Goal: Register for event/course

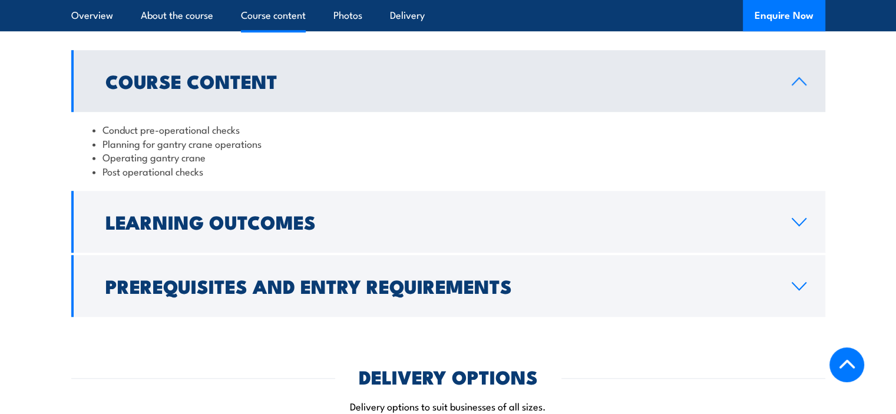
scroll to position [1002, 0]
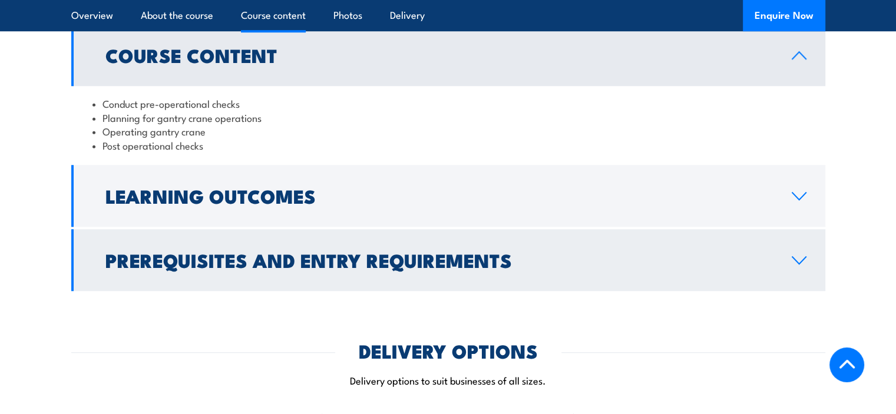
click at [805, 257] on icon at bounding box center [800, 260] width 14 height 7
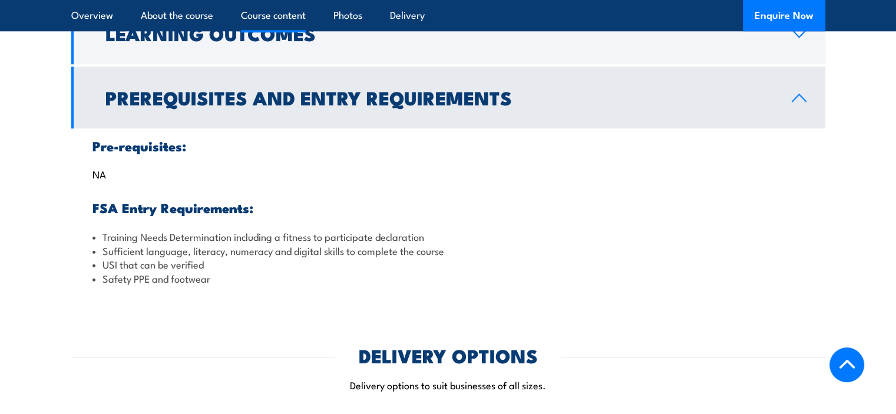
scroll to position [1061, 0]
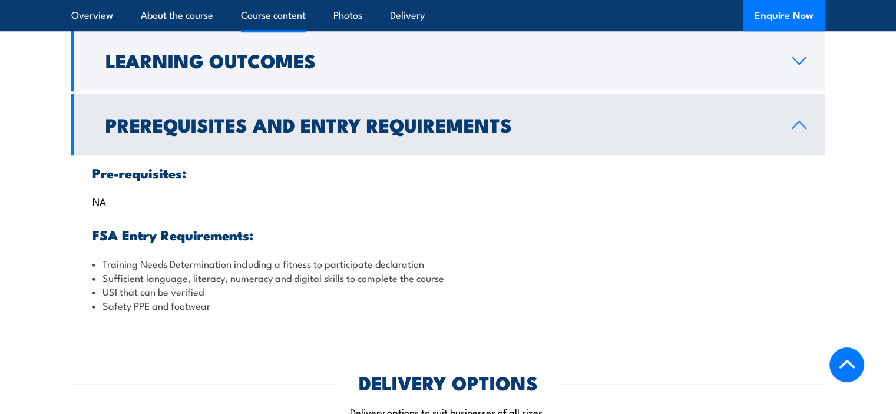
click at [794, 133] on link "Prerequisites and Entry Requirements" at bounding box center [448, 125] width 754 height 62
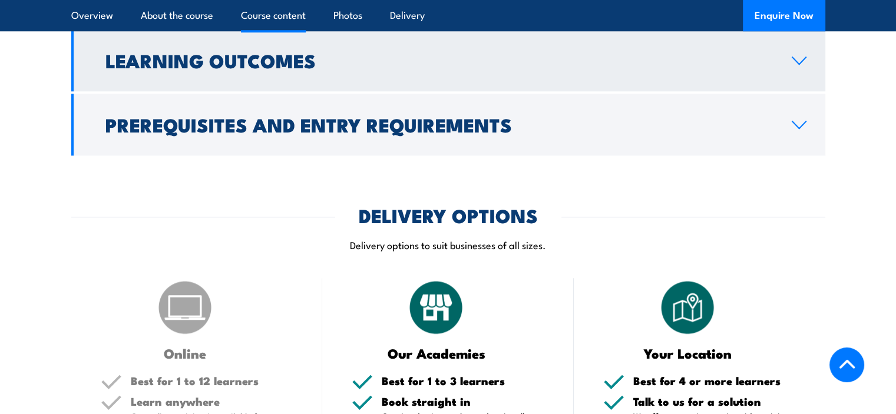
click at [797, 61] on icon at bounding box center [800, 60] width 14 height 7
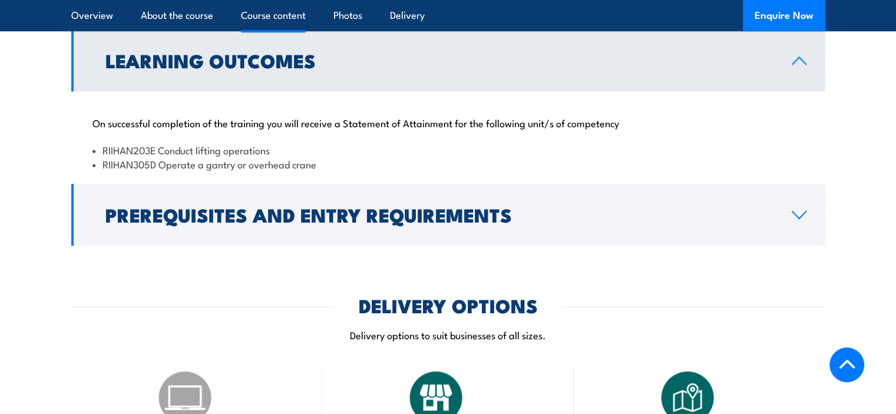
click at [804, 61] on icon at bounding box center [799, 60] width 16 height 9
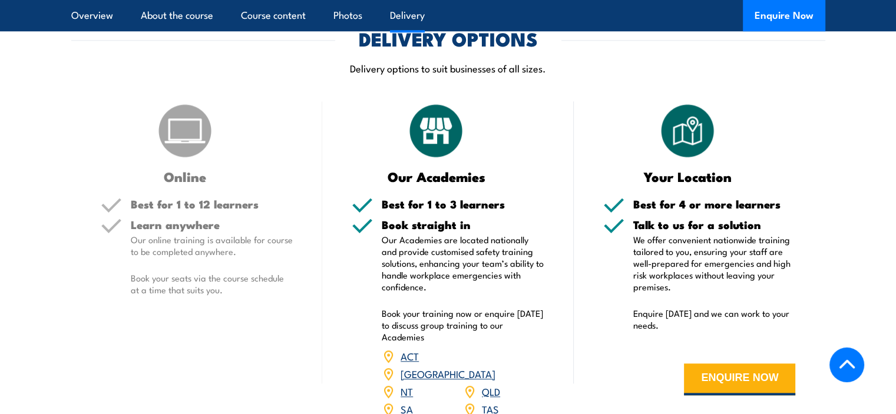
scroll to position [1297, 0]
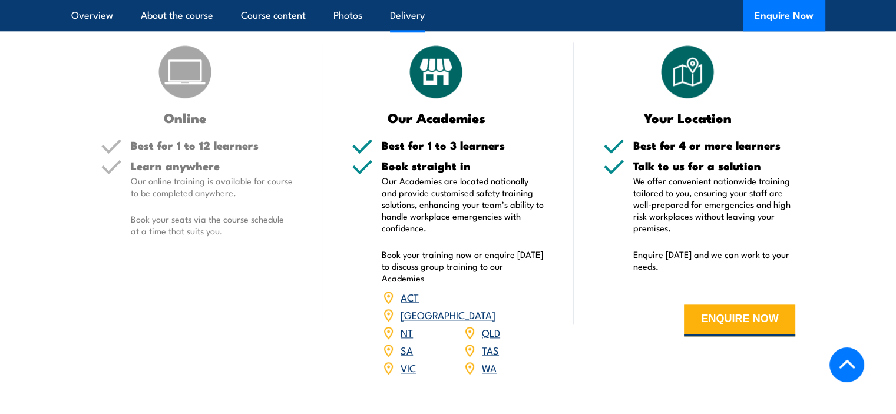
click at [489, 308] on link "[GEOGRAPHIC_DATA]" at bounding box center [448, 315] width 95 height 14
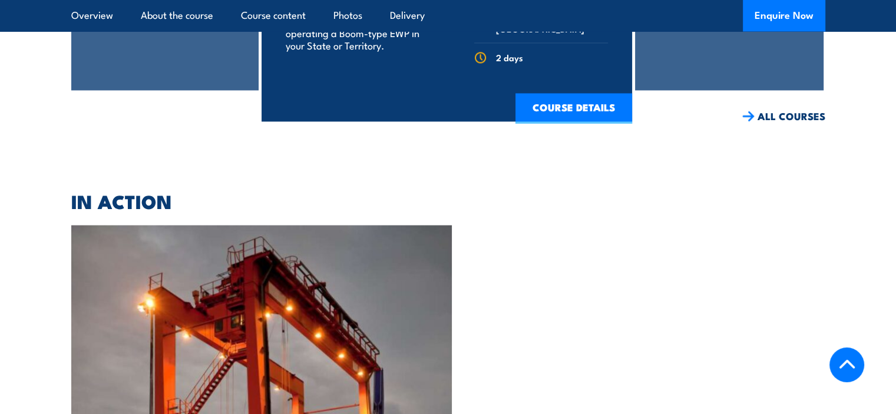
scroll to position [1945, 0]
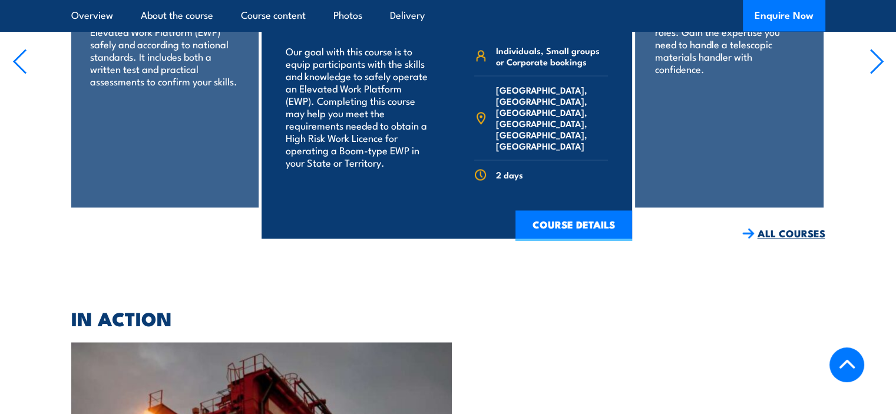
click at [782, 227] on link "ALL COURSES" at bounding box center [784, 234] width 83 height 14
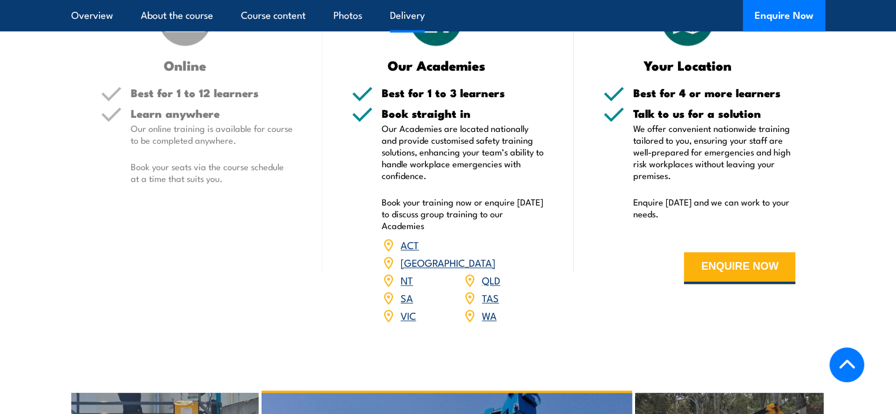
scroll to position [1473, 0]
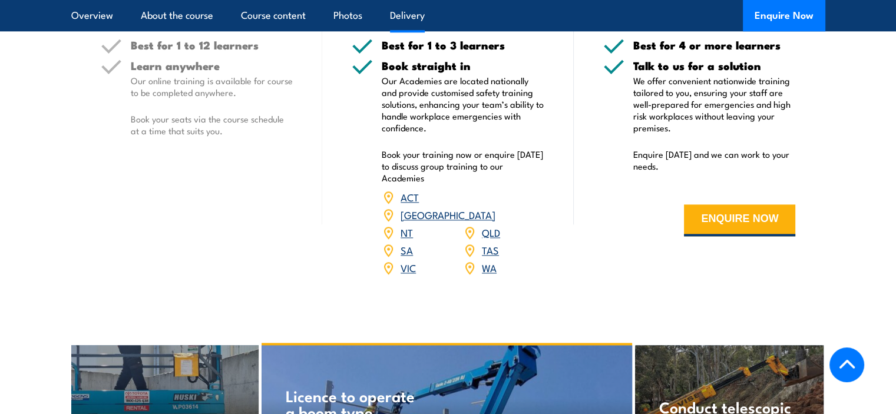
click at [496, 207] on link "[GEOGRAPHIC_DATA]" at bounding box center [448, 214] width 95 height 14
click at [486, 207] on link "[GEOGRAPHIC_DATA]" at bounding box center [448, 214] width 95 height 14
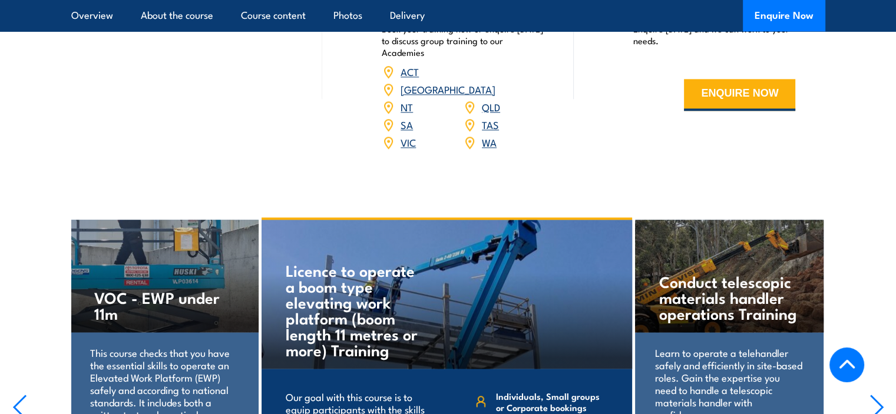
scroll to position [1414, 0]
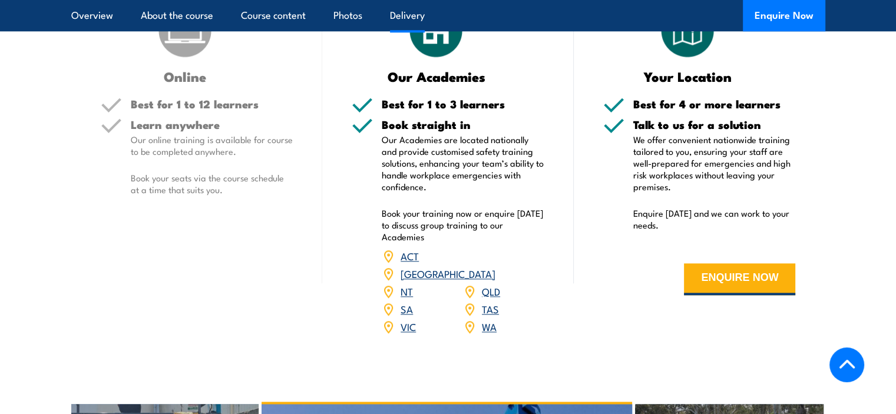
drag, startPoint x: 696, startPoint y: 266, endPoint x: 586, endPoint y: 262, distance: 110.3
click at [577, 263] on div "Your Location Best for 4 or more learners Talk to us for a solution We offer co…" at bounding box center [700, 175] width 252 height 349
click at [702, 279] on button "ENQUIRE NOW" at bounding box center [739, 279] width 111 height 32
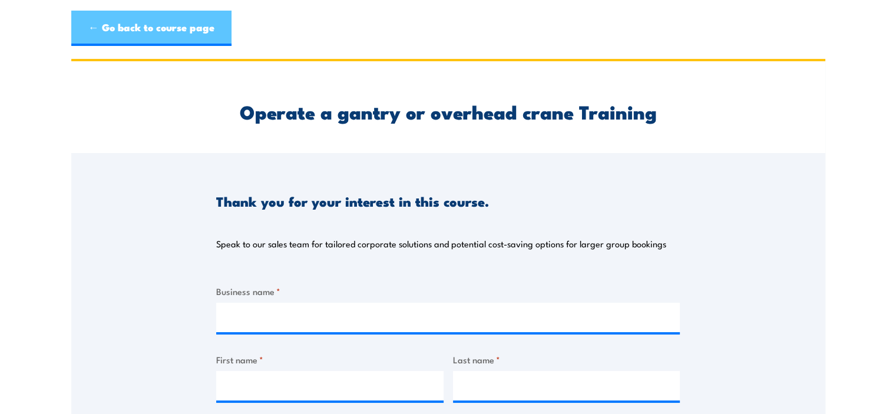
click at [93, 18] on link "← Go back to course page" at bounding box center [151, 28] width 160 height 35
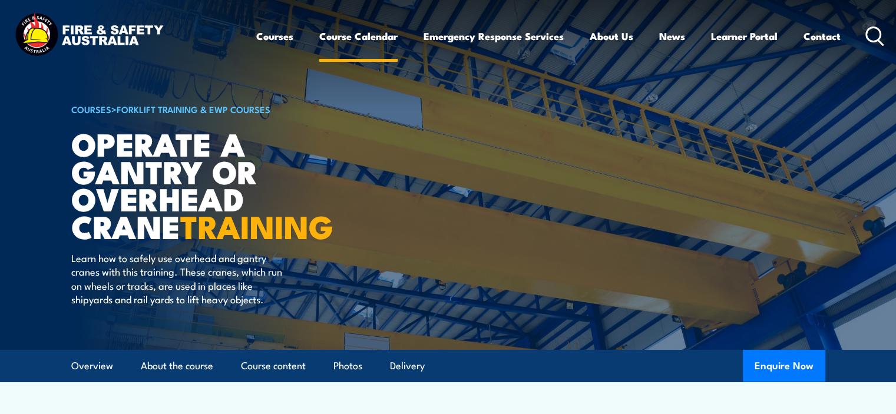
click at [374, 32] on link "Course Calendar" at bounding box center [358, 36] width 78 height 31
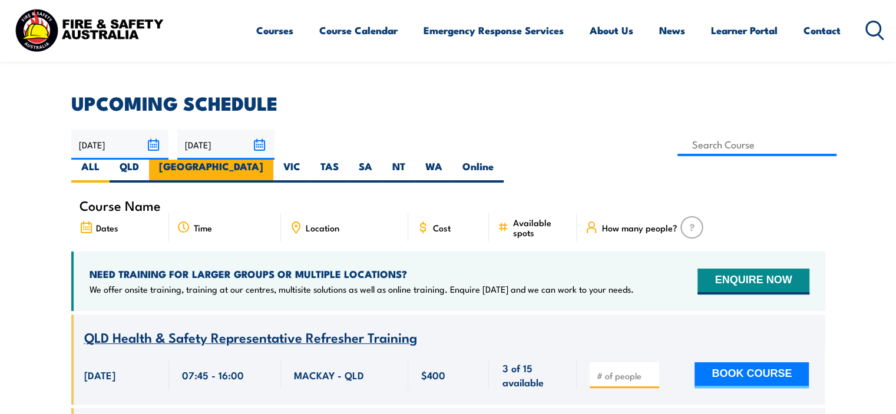
click at [273, 160] on label "[GEOGRAPHIC_DATA]" at bounding box center [211, 171] width 124 height 23
click at [271, 160] on input "[GEOGRAPHIC_DATA]" at bounding box center [267, 164] width 8 height 8
radio input "true"
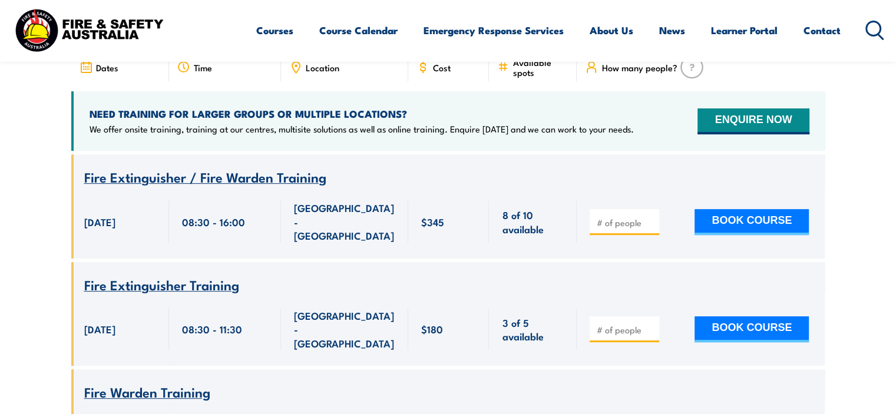
scroll to position [271, 0]
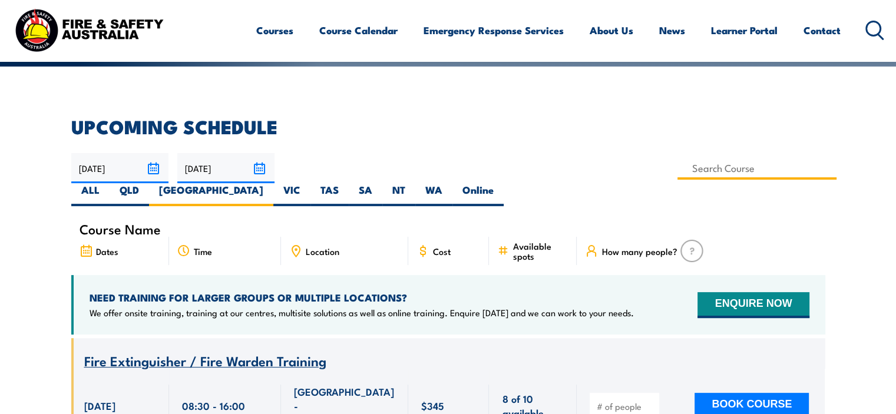
click at [678, 165] on input at bounding box center [758, 168] width 160 height 23
type input "Operate a gantry or overhead crane Training"
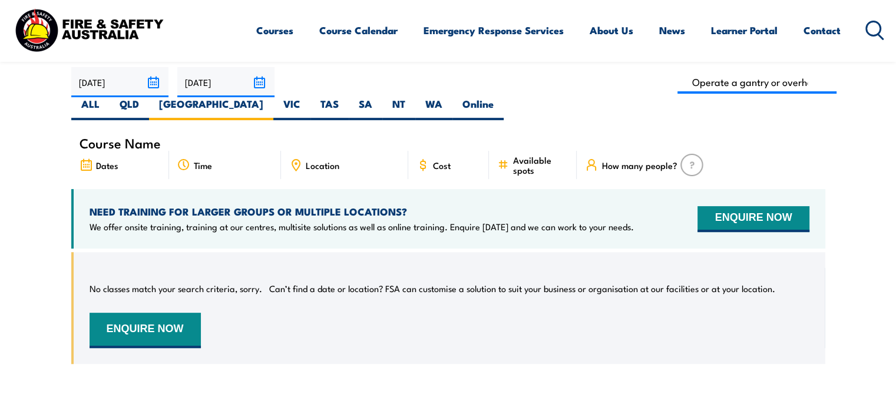
scroll to position [330, 0]
